Goal: Information Seeking & Learning: Check status

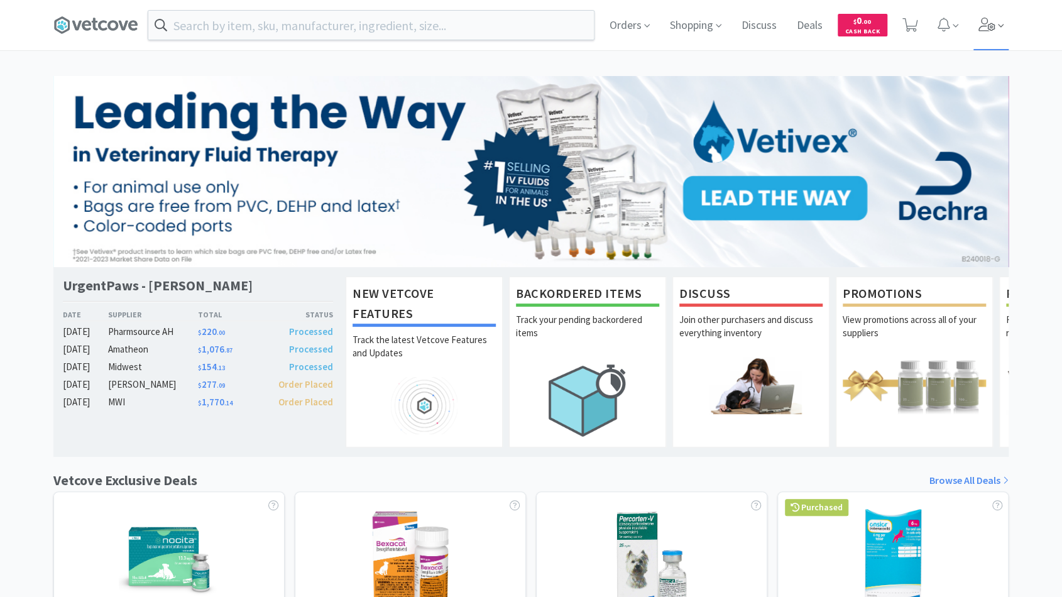
click at [996, 30] on span at bounding box center [992, 25] width 36 height 50
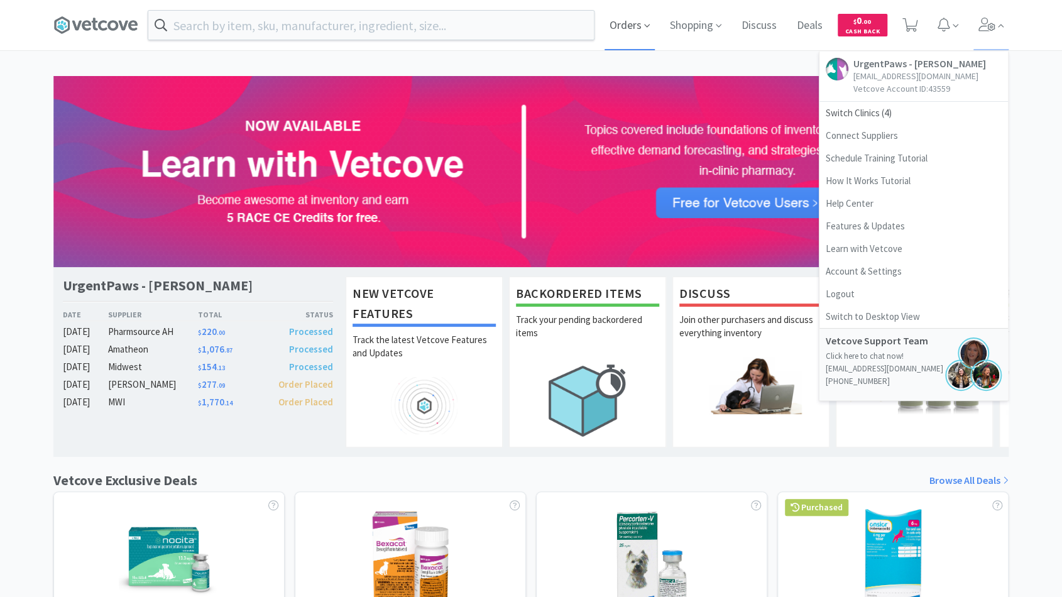
click at [639, 14] on span "Orders" at bounding box center [630, 25] width 50 height 50
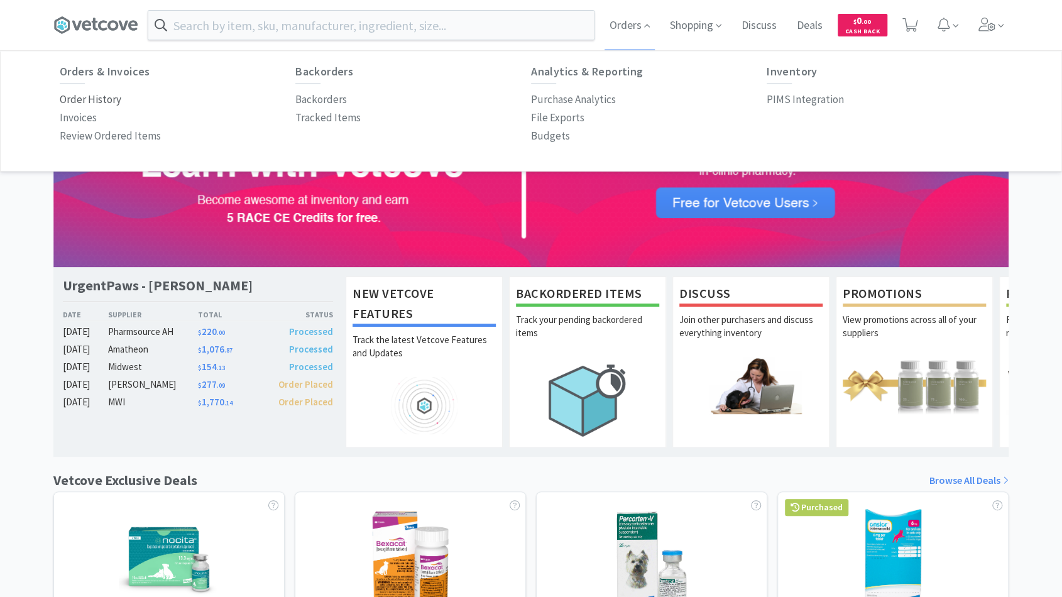
click at [105, 99] on p "Order History" at bounding box center [91, 99] width 62 height 17
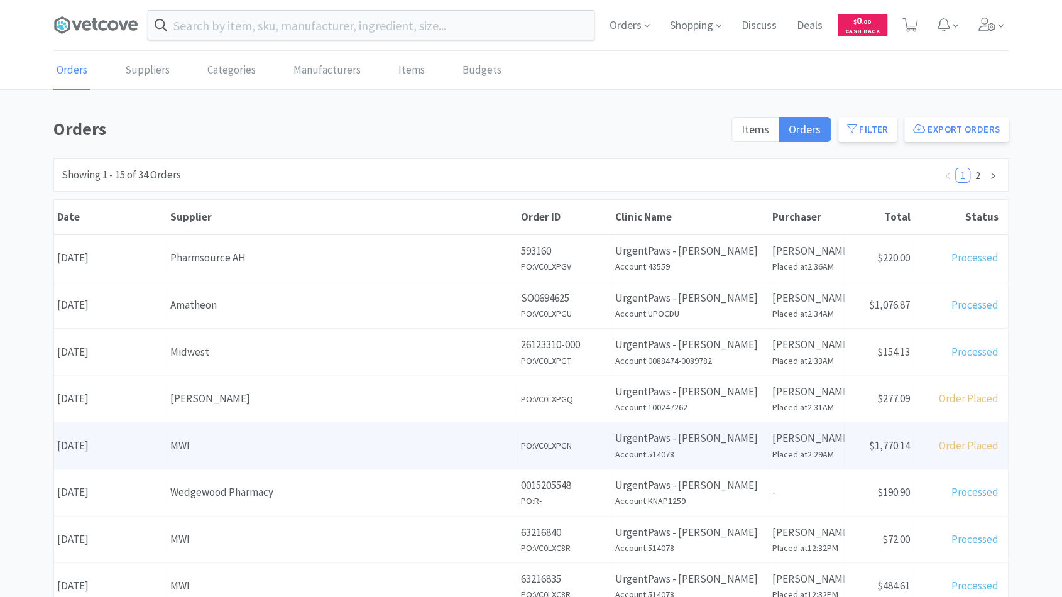
click at [217, 443] on div "MWI" at bounding box center [342, 446] width 344 height 17
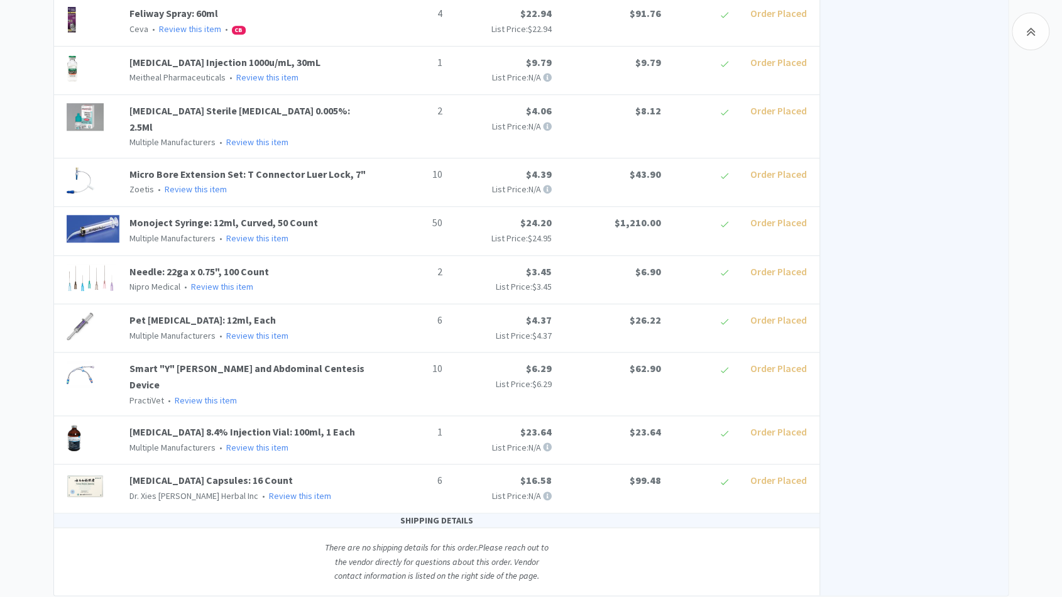
scroll to position [631, 0]
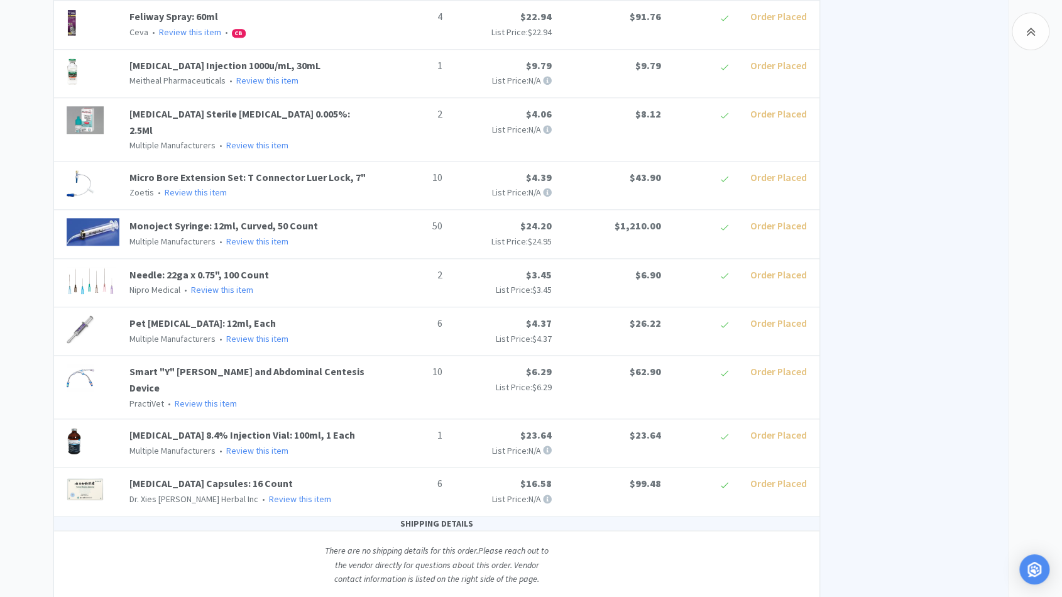
click at [1, 246] on div "UrgentPaws - [PERSON_NAME] Order Details for #VC0LXPGN Orders VC0LXPGN Download…" at bounding box center [531, 42] width 1062 height 1115
